Goal: Information Seeking & Learning: Check status

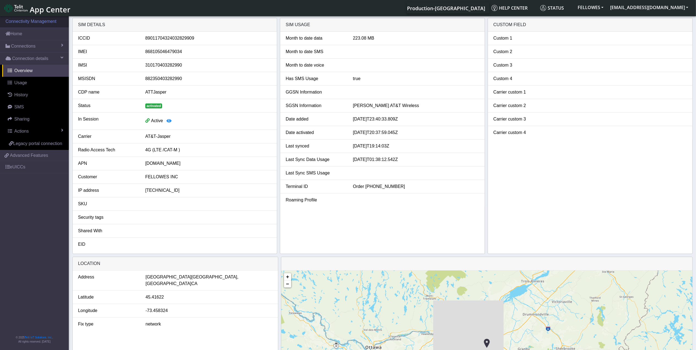
click at [22, 25] on link "Connectivity Management" at bounding box center [34, 21] width 69 height 12
click at [15, 21] on link "Connectivity Management" at bounding box center [34, 21] width 69 height 12
click at [17, 10] on img at bounding box center [15, 8] width 23 height 9
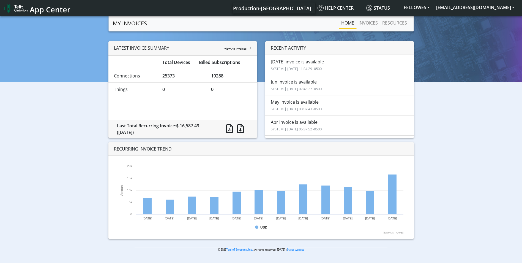
drag, startPoint x: 208, startPoint y: 125, endPoint x: 181, endPoint y: 127, distance: 26.8
click at [181, 127] on div "Last Total Recurring Invoice: $ 16,587.49 (July 2025)" at bounding box center [165, 128] width 105 height 13
click at [288, 69] on small "SYSTEM | 2025-08-08 11:34:29 -0500" at bounding box center [296, 68] width 51 height 5
click at [367, 23] on link "INVOICES" at bounding box center [369, 22] width 24 height 11
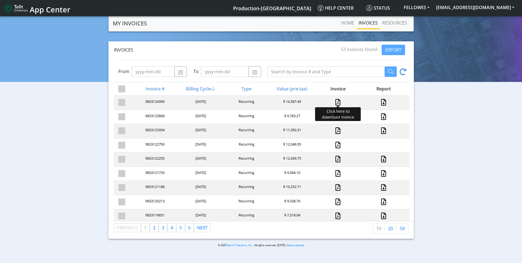
click at [336, 102] on link at bounding box center [338, 102] width 5 height 7
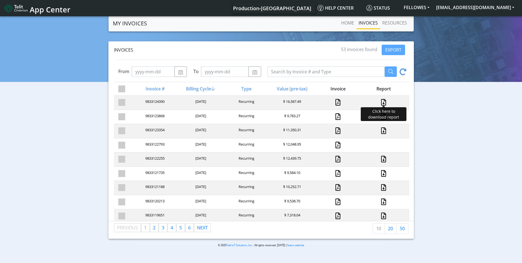
click at [380, 102] on link at bounding box center [383, 102] width 7 height 7
